Goal: Information Seeking & Learning: Check status

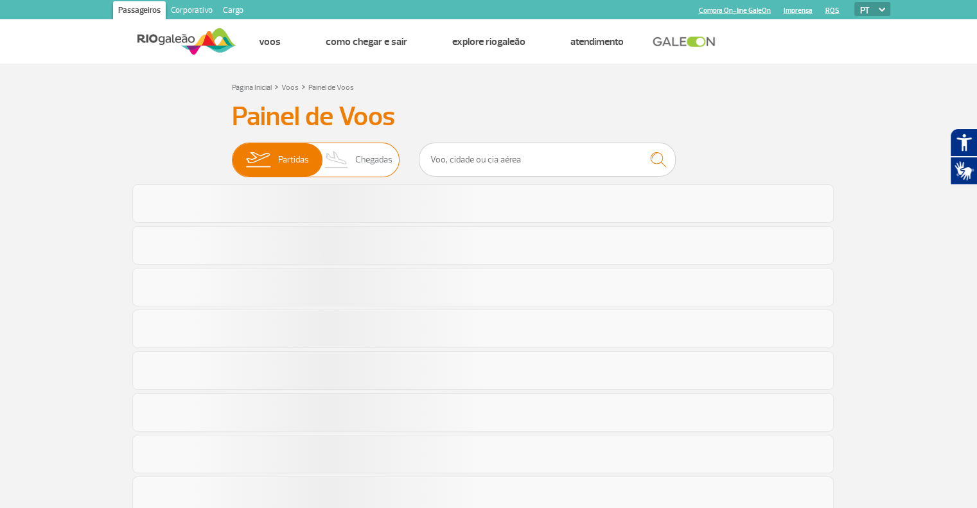
click at [380, 160] on span "Chegadas" at bounding box center [373, 159] width 37 height 33
click at [232, 153] on input "Partidas Chegadas" at bounding box center [232, 153] width 0 height 0
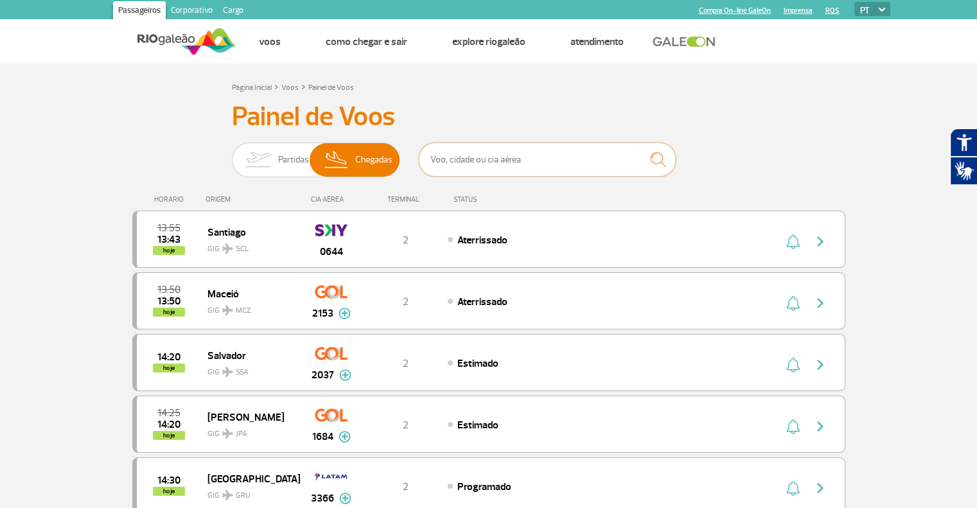
click at [516, 169] on input "text" at bounding box center [547, 160] width 257 height 34
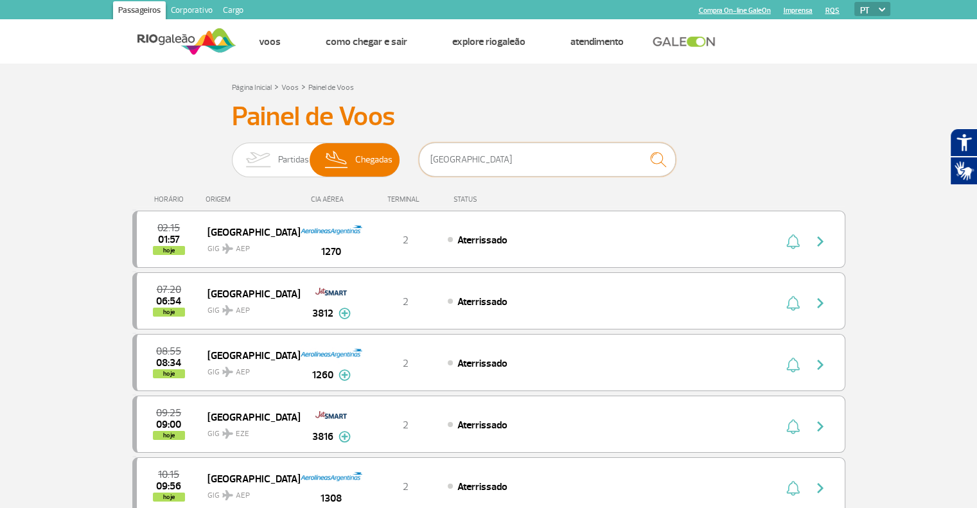
type input "[GEOGRAPHIC_DATA]"
click at [178, 184] on div "HORÁRIO ORIGEM CIA AÉREA TERMINAL STATUS" at bounding box center [488, 193] width 713 height 25
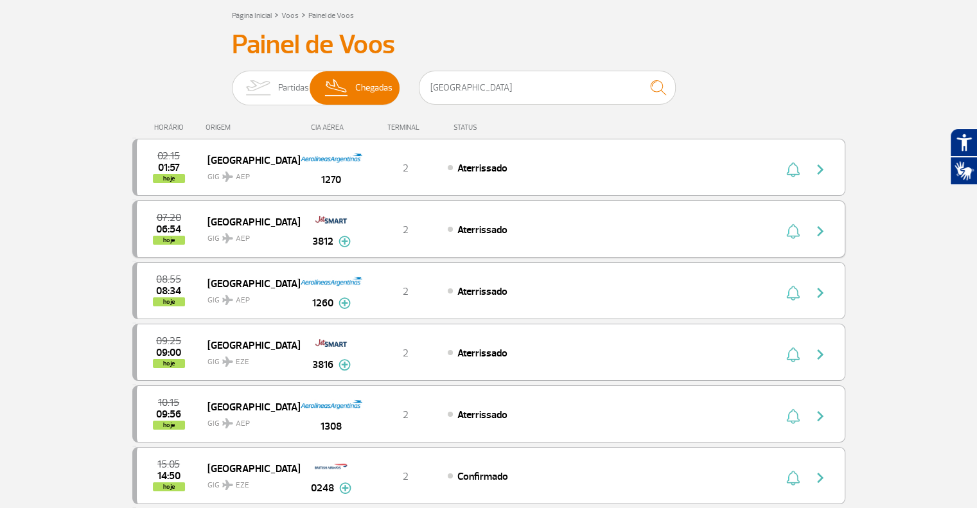
scroll to position [64, 0]
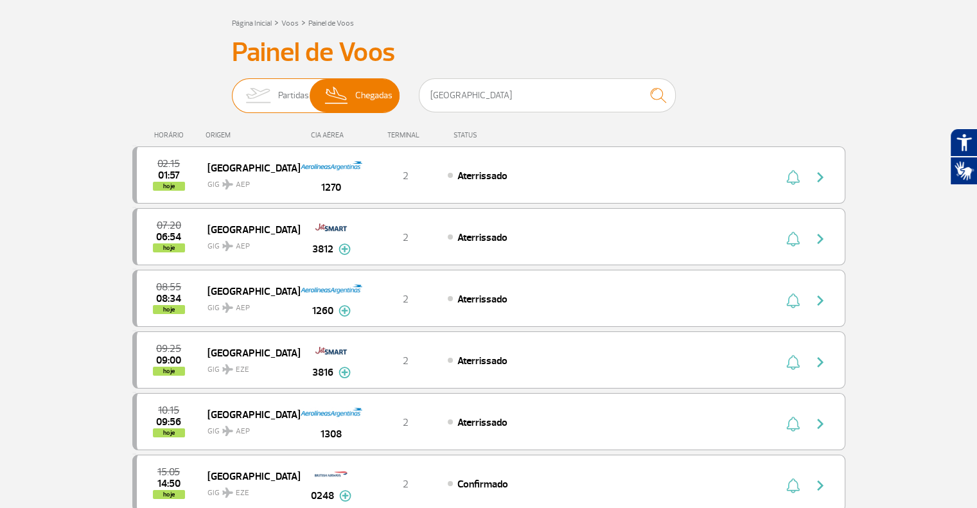
click at [364, 101] on span "Chegadas" at bounding box center [373, 95] width 37 height 33
click at [232, 89] on input "Partidas Chegadas" at bounding box center [232, 89] width 0 height 0
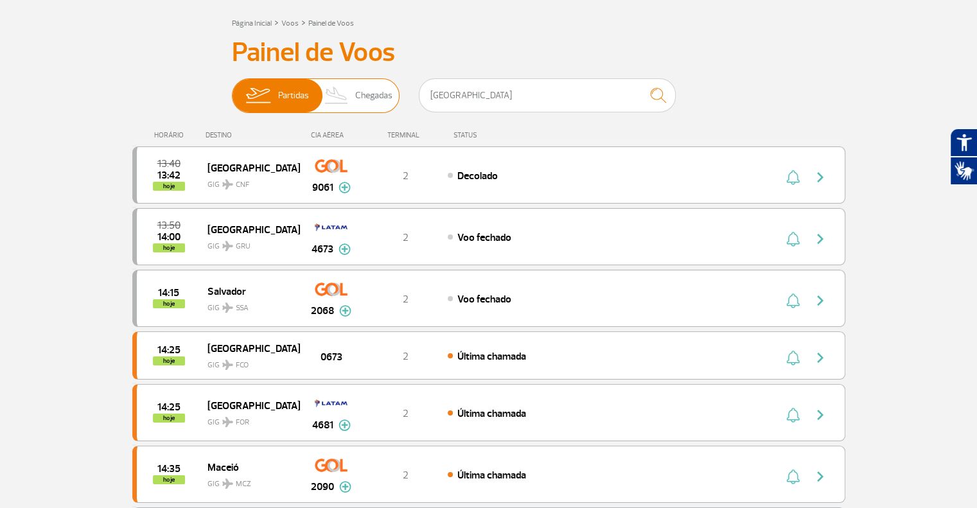
click at [352, 92] on img at bounding box center [337, 95] width 38 height 33
click at [232, 89] on input "Partidas Chegadas" at bounding box center [232, 89] width 0 height 0
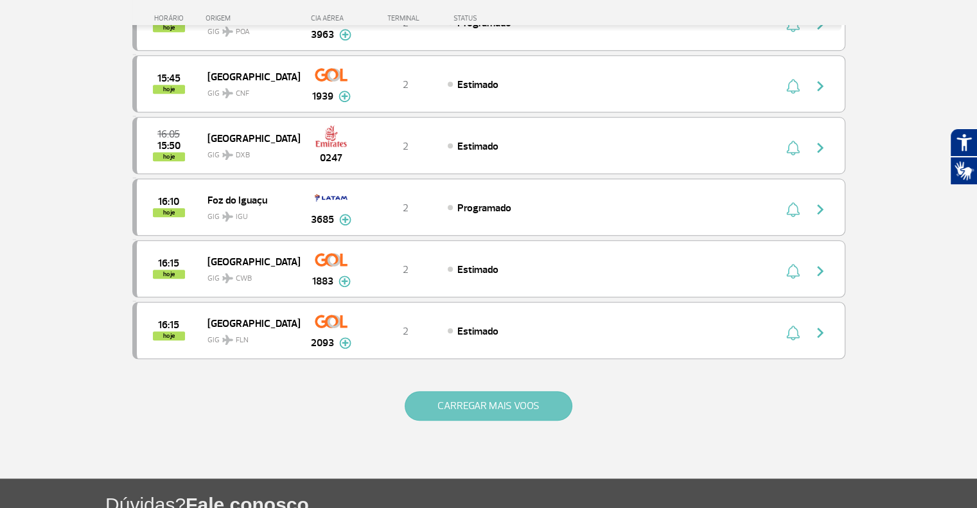
click at [455, 404] on button "CARREGAR MAIS VOOS" at bounding box center [488, 406] width 168 height 30
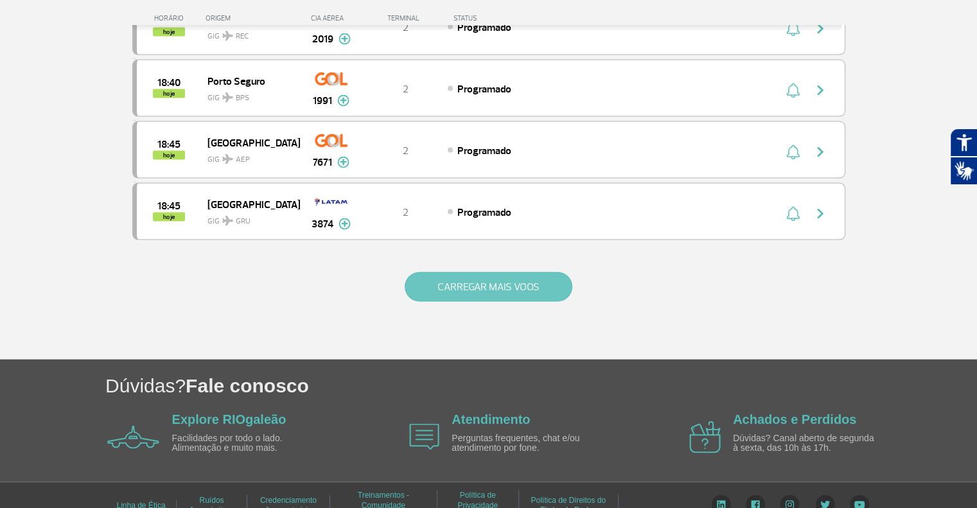
click at [442, 272] on button "CARREGAR MAIS VOOS" at bounding box center [488, 287] width 168 height 30
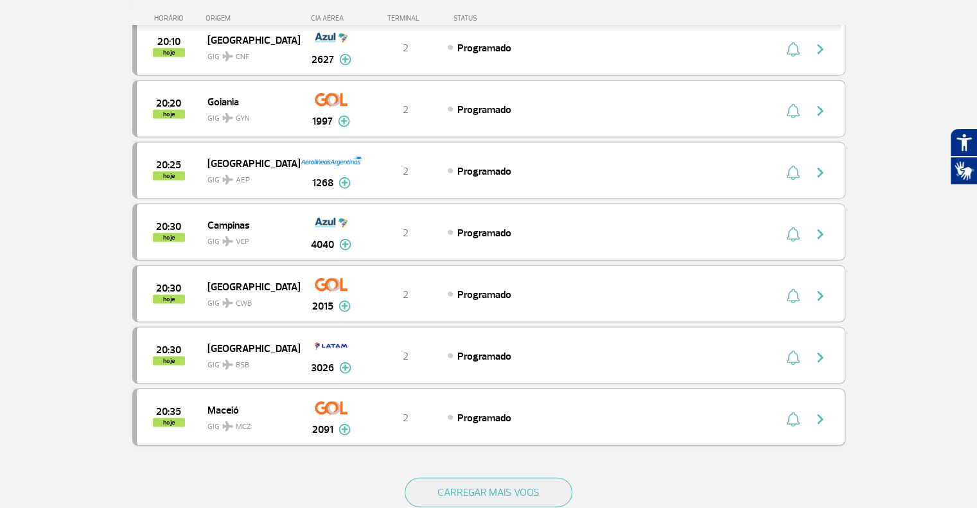
scroll to position [3599, 0]
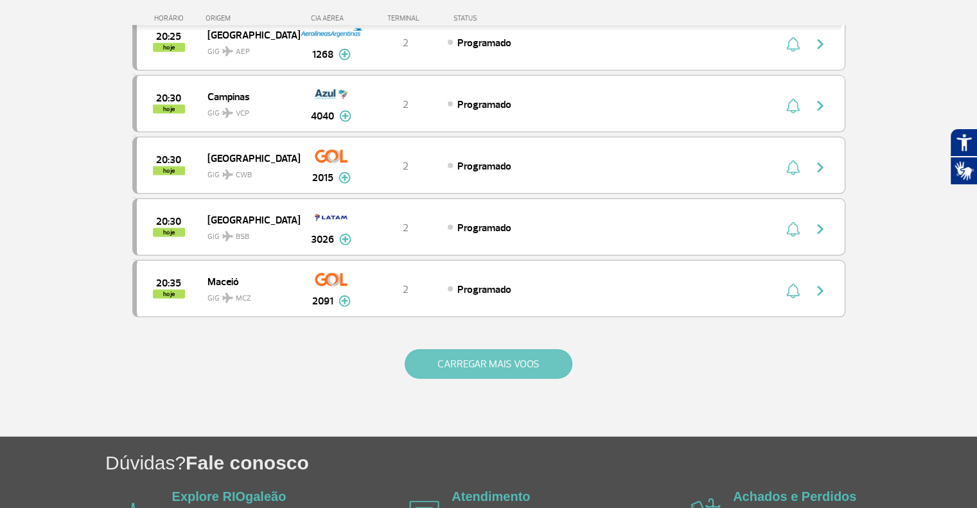
click at [485, 349] on button "CARREGAR MAIS VOOS" at bounding box center [488, 364] width 168 height 30
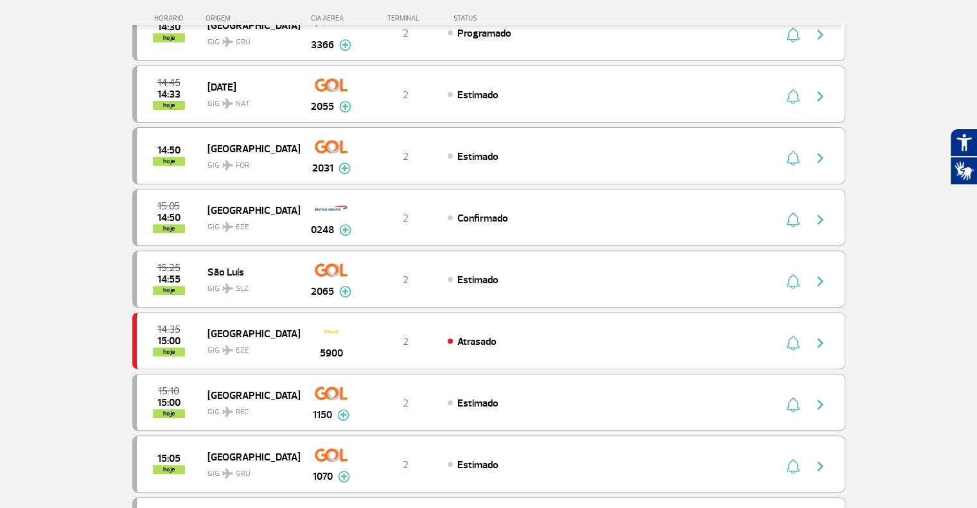
scroll to position [0, 0]
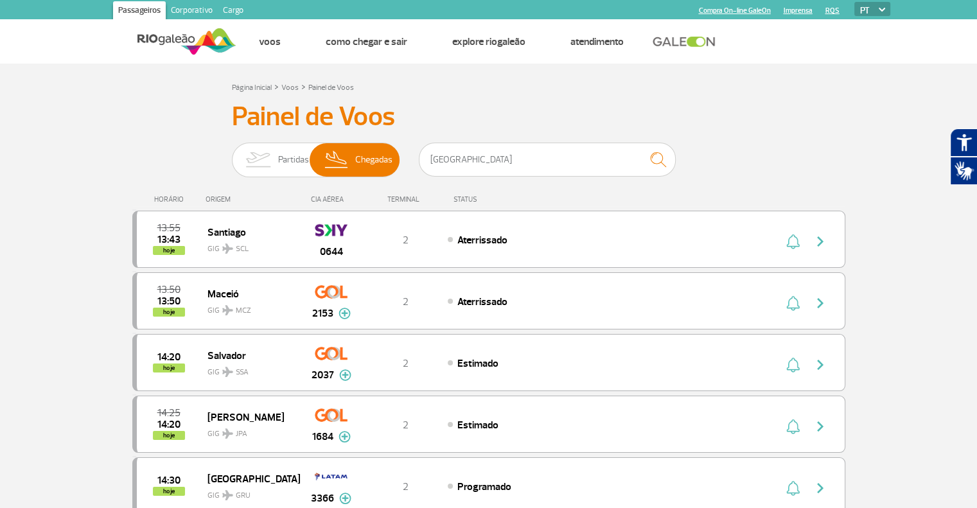
drag, startPoint x: 81, startPoint y: 318, endPoint x: 338, endPoint y: 207, distance: 280.4
click at [510, 164] on input "[GEOGRAPHIC_DATA]" at bounding box center [547, 160] width 257 height 34
click at [651, 163] on img "submit" at bounding box center [658, 159] width 28 height 26
click at [534, 166] on input "[GEOGRAPHIC_DATA]" at bounding box center [547, 160] width 257 height 34
drag, startPoint x: 681, startPoint y: 152, endPoint x: 661, endPoint y: 156, distance: 20.9
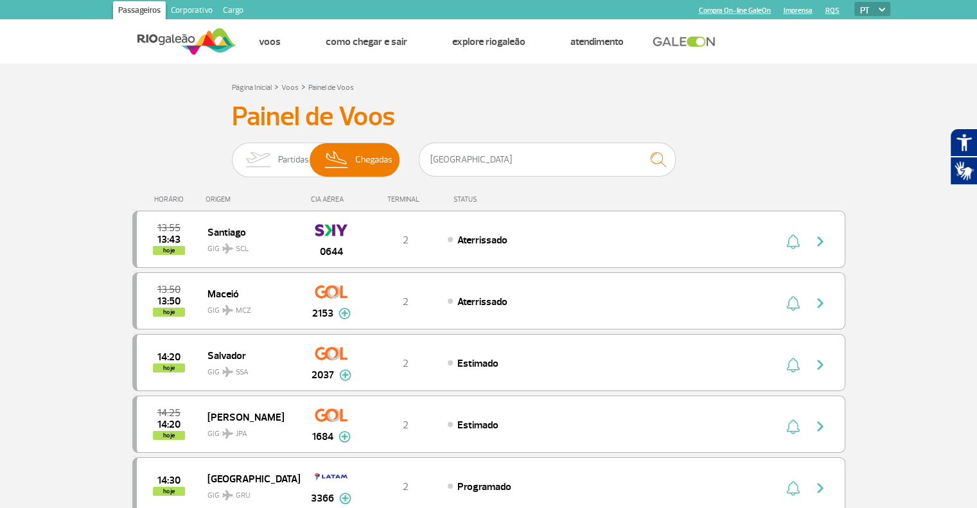
click at [675, 153] on div "Partidas Chegadas [GEOGRAPHIC_DATA]" at bounding box center [489, 162] width 514 height 39
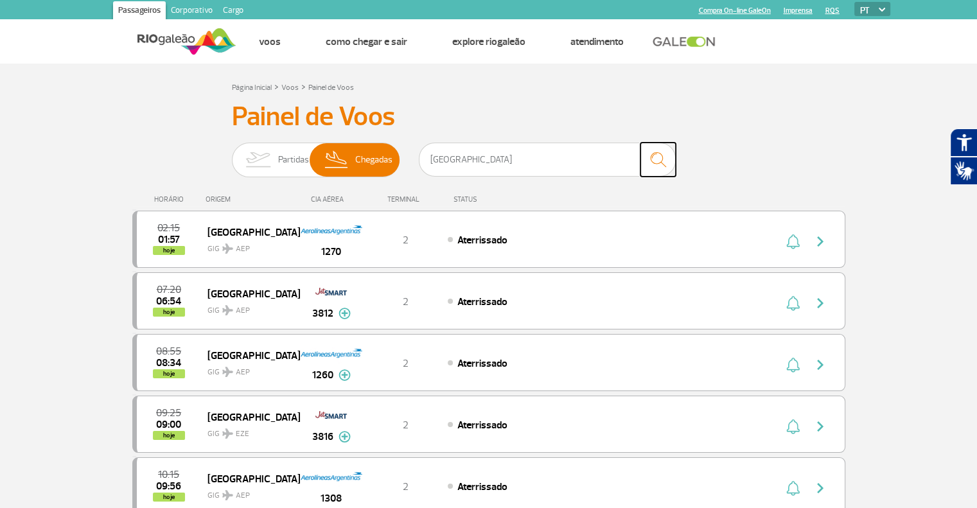
click at [660, 156] on img "submit" at bounding box center [658, 159] width 28 height 26
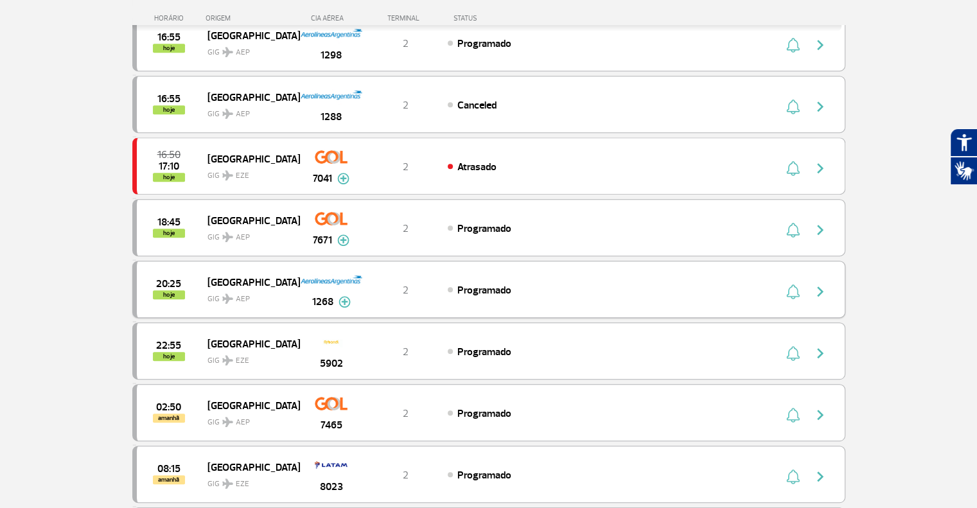
scroll to position [706, 0]
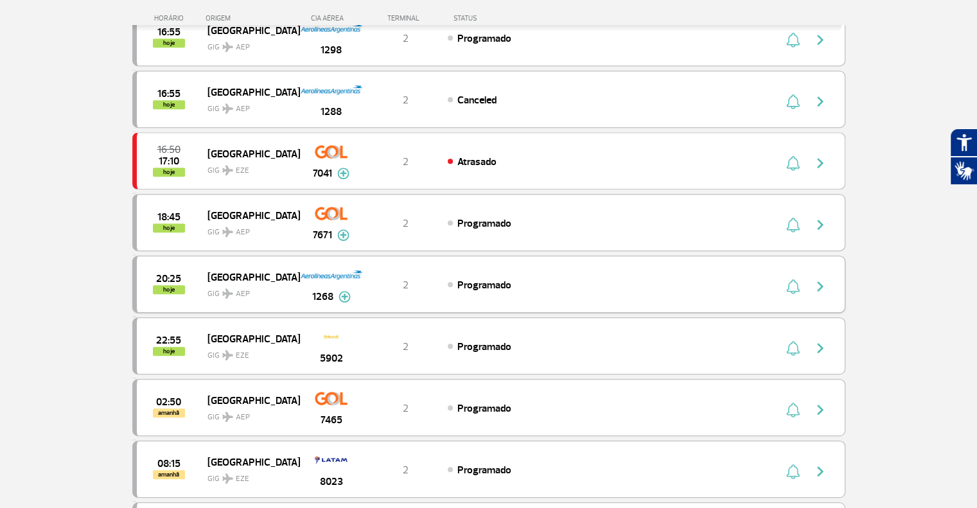
click at [531, 277] on div "Programado" at bounding box center [589, 284] width 283 height 14
click at [690, 283] on div "Programado" at bounding box center [589, 284] width 283 height 14
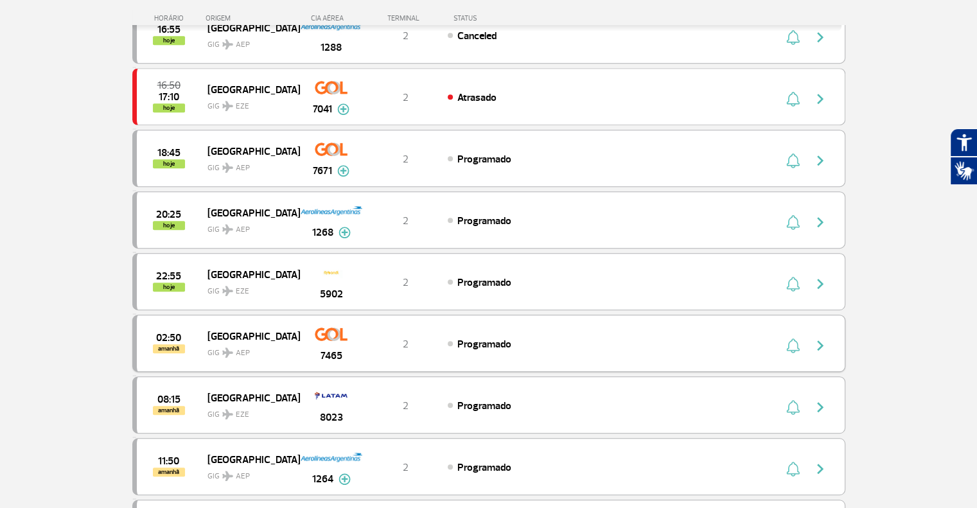
scroll to position [770, 0]
click at [562, 205] on div "20:25 hoje [GEOGRAPHIC_DATA] GIG AEP 1268 2 Programado Parcerias: Air France 54…" at bounding box center [488, 219] width 713 height 57
click at [385, 222] on div "20:25 hoje [GEOGRAPHIC_DATA] GIG AEP 1268 2 Programado Parcerias: Air France 54…" at bounding box center [488, 219] width 713 height 57
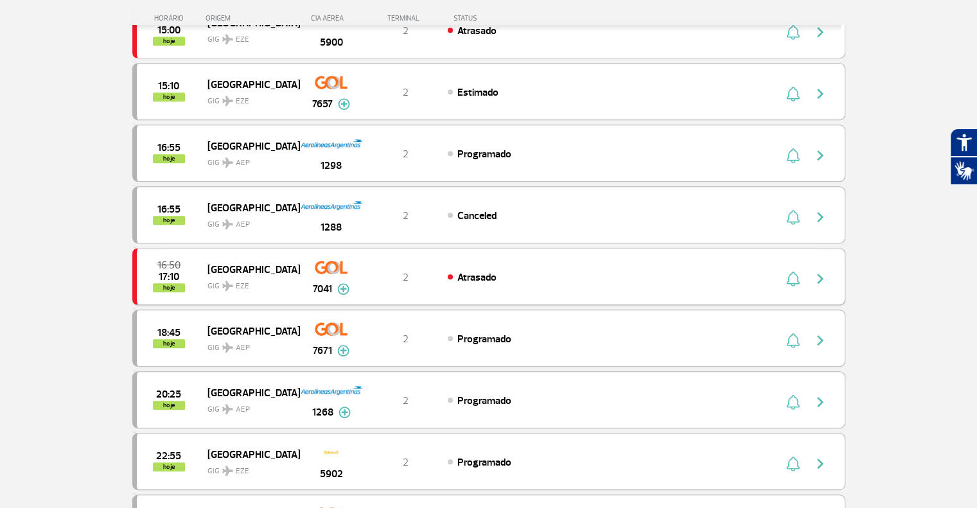
scroll to position [578, 0]
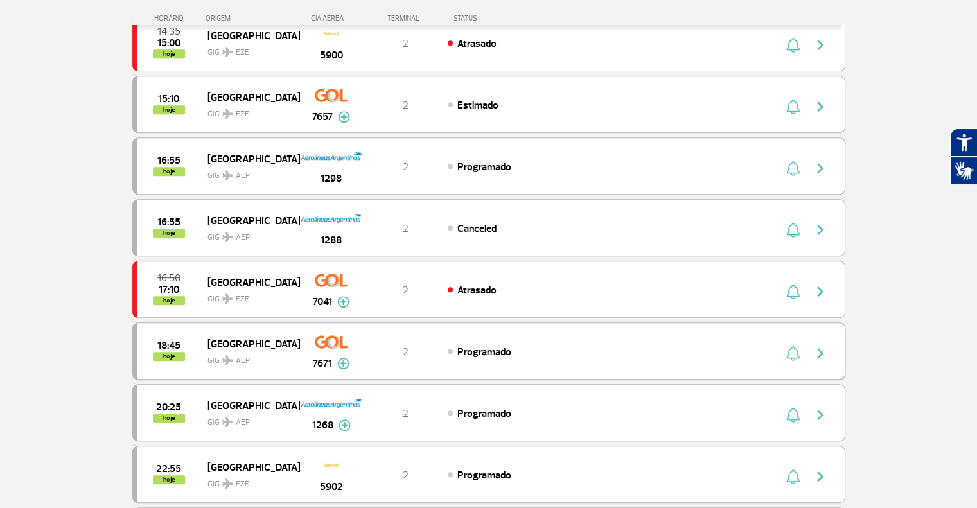
click at [564, 344] on div "Programado" at bounding box center [589, 351] width 283 height 14
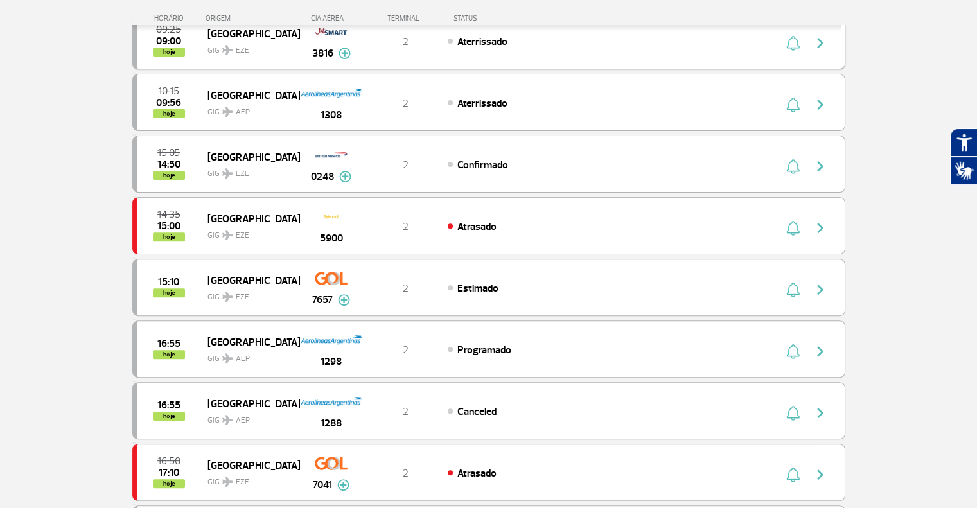
scroll to position [385, 0]
